Goal: Book appointment/travel/reservation

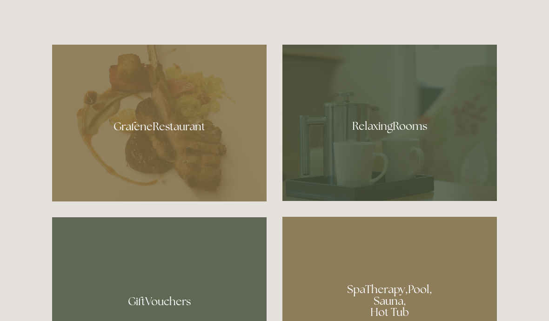
scroll to position [510, 0]
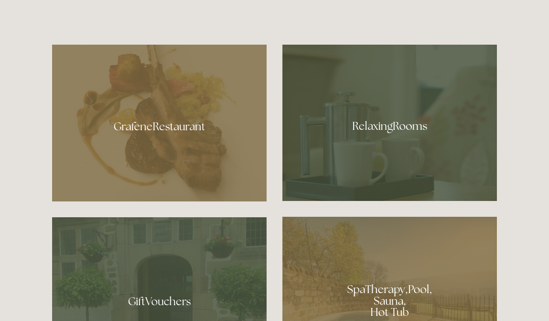
click at [179, 163] on div at bounding box center [159, 123] width 215 height 157
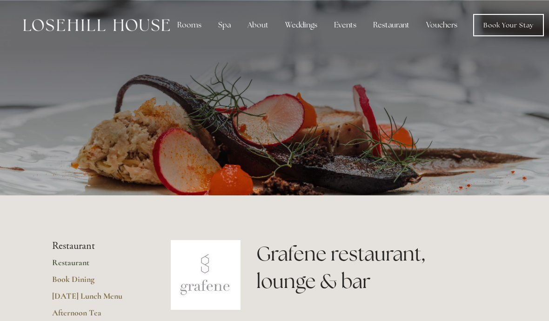
click at [191, 24] on div "Rooms" at bounding box center [189, 25] width 39 height 19
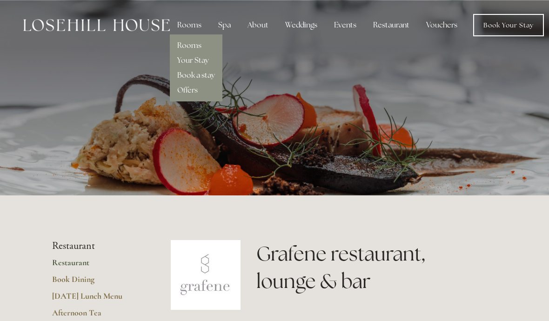
click at [198, 44] on link "Rooms" at bounding box center [189, 45] width 24 height 10
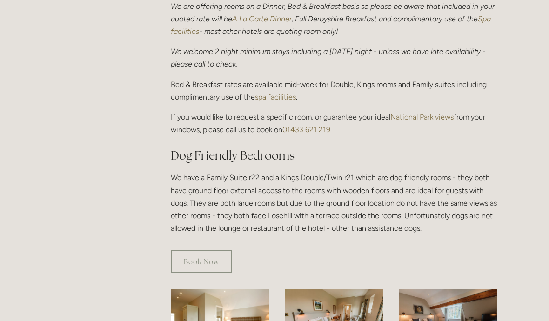
scroll to position [395, 0]
click at [208, 251] on link "Book Now" at bounding box center [201, 262] width 61 height 23
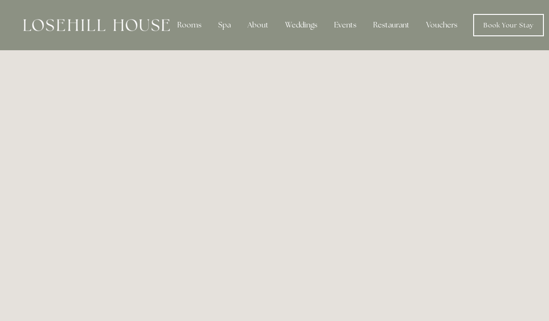
click at [228, 23] on div "Spa" at bounding box center [224, 25] width 27 height 19
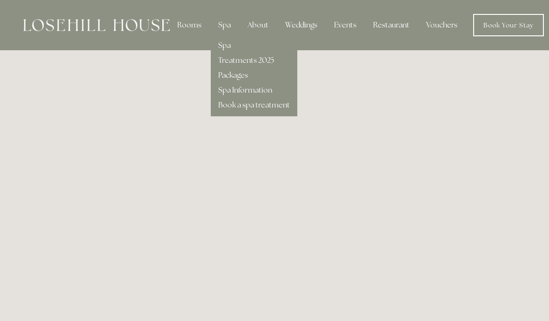
click at [195, 26] on div "Rooms" at bounding box center [189, 25] width 39 height 19
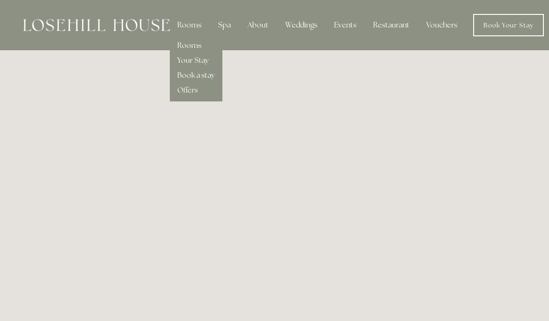
click at [227, 24] on div "Spa" at bounding box center [224, 25] width 27 height 19
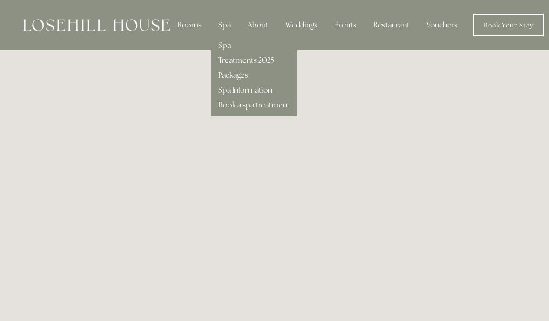
click at [227, 50] on link "Spa" at bounding box center [224, 45] width 13 height 10
